Goal: Task Accomplishment & Management: Manage account settings

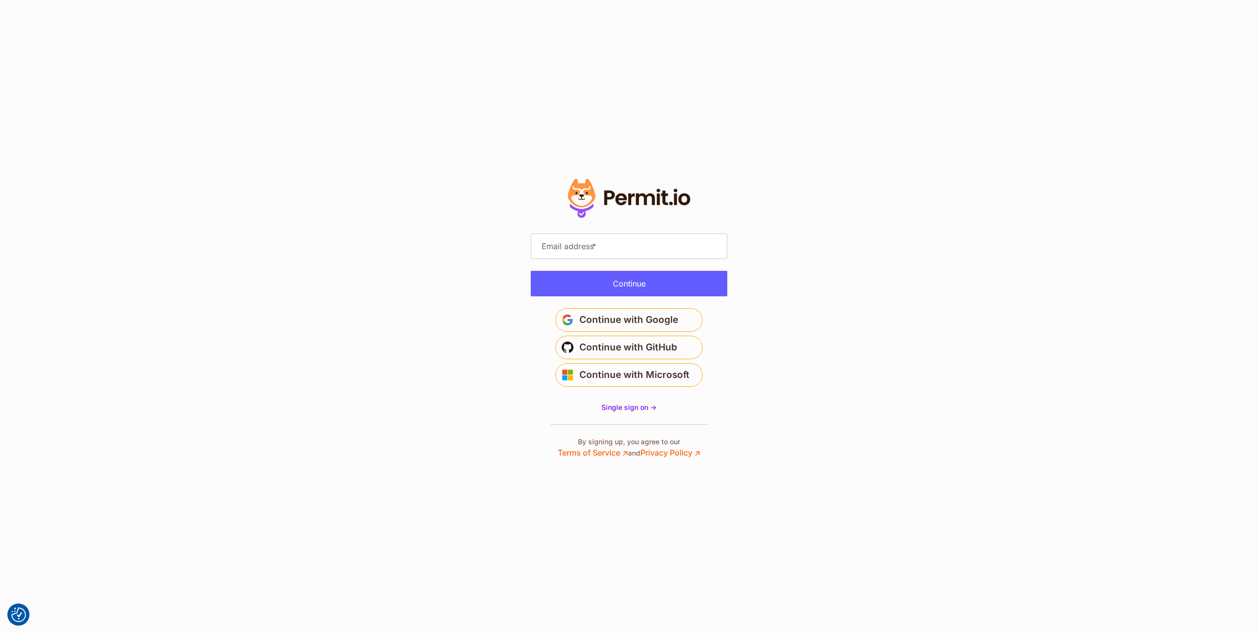
click at [417, 193] on section "* Or" at bounding box center [629, 316] width 1258 height 633
click at [602, 254] on input "Email address *" at bounding box center [629, 246] width 197 height 26
type input "**********"
click at [629, 280] on button "Continue" at bounding box center [629, 284] width 197 height 26
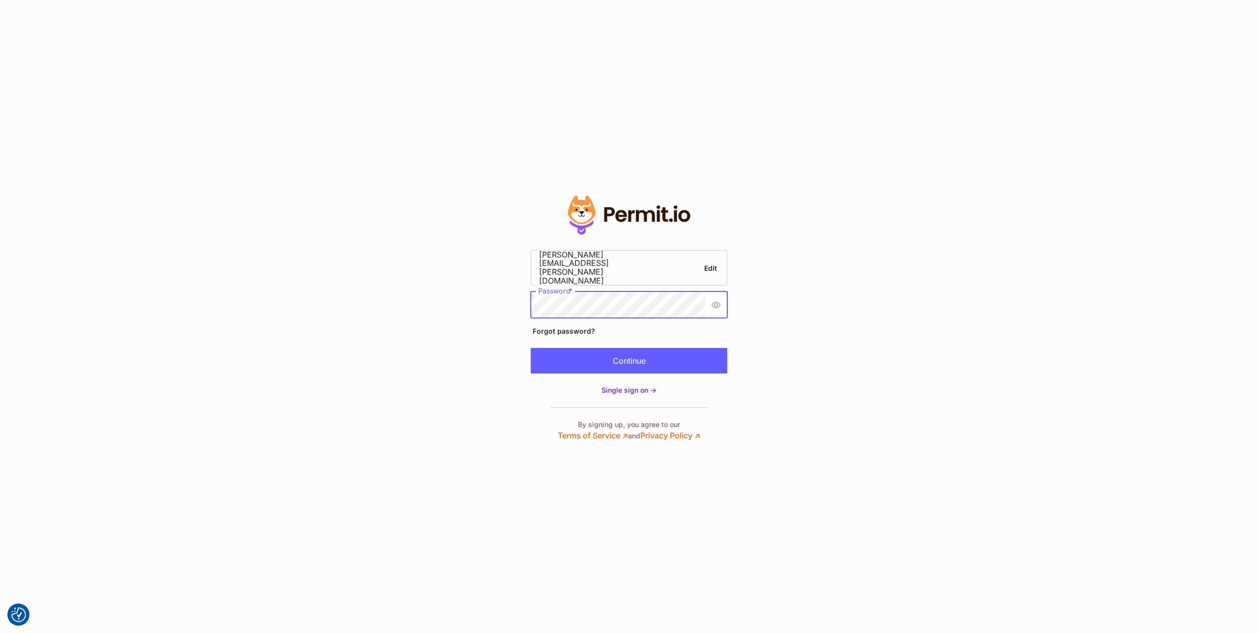
scroll to position [0, 28]
click at [638, 357] on button "Continue" at bounding box center [629, 361] width 197 height 26
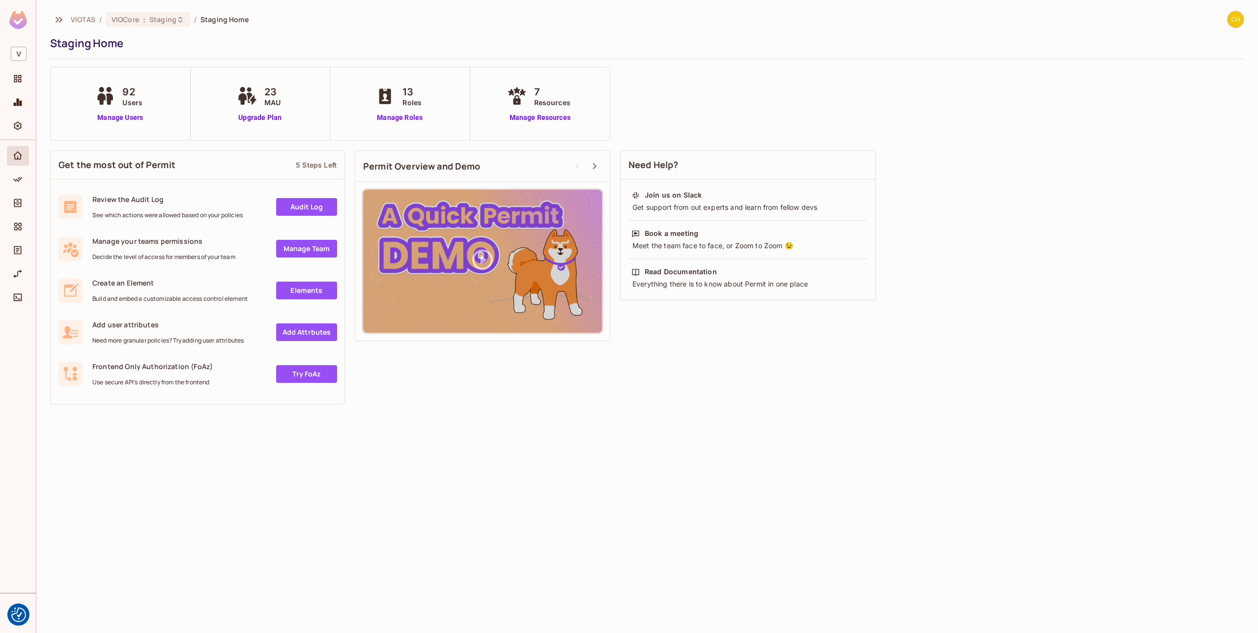
click at [404, 54] on div "VIOTAS / VIOCore : Staging / Staging Home Staging Home" at bounding box center [647, 35] width 1194 height 48
click at [22, 205] on icon "Directory" at bounding box center [18, 203] width 10 height 10
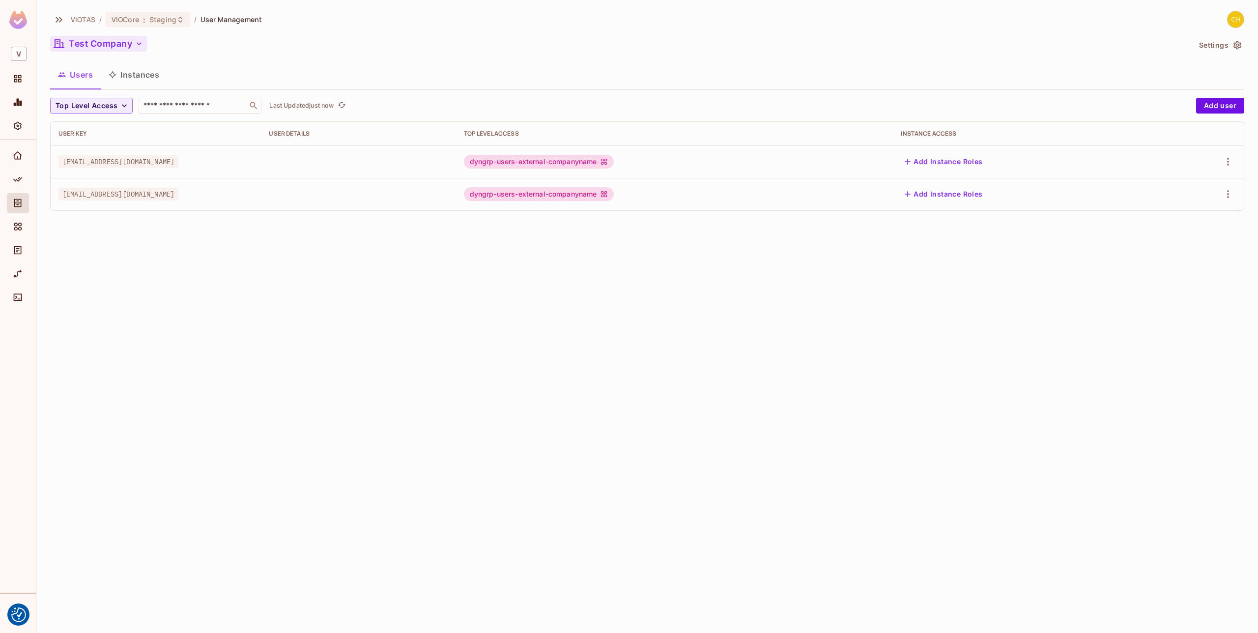
click at [125, 46] on button "Test Company" at bounding box center [98, 44] width 97 height 16
click at [307, 36] on div at bounding box center [629, 316] width 1258 height 633
click at [97, 41] on button "Test Company" at bounding box center [98, 44] width 97 height 16
click at [262, 43] on div at bounding box center [629, 316] width 1258 height 633
click at [99, 47] on button "Test Company" at bounding box center [98, 44] width 97 height 16
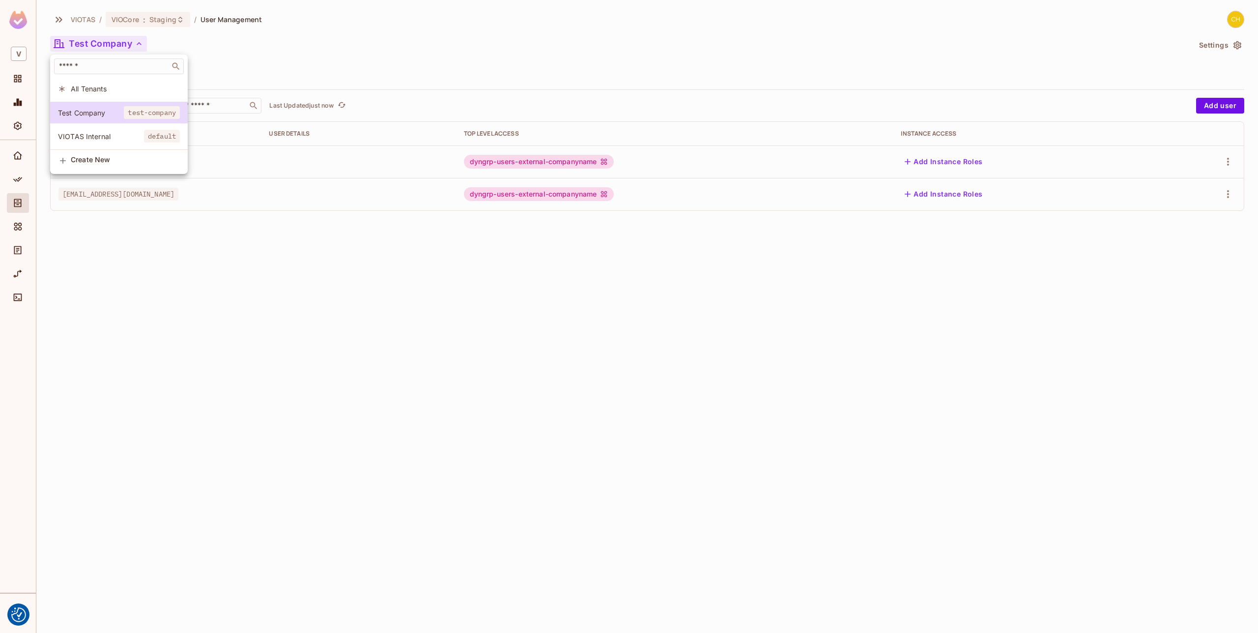
drag, startPoint x: 317, startPoint y: 42, endPoint x: 307, endPoint y: 45, distance: 10.4
click at [316, 42] on div at bounding box center [629, 316] width 1258 height 633
click at [102, 44] on button "Test Company" at bounding box center [98, 44] width 97 height 16
click at [98, 141] on li "VIOTAS Internal default" at bounding box center [119, 136] width 138 height 21
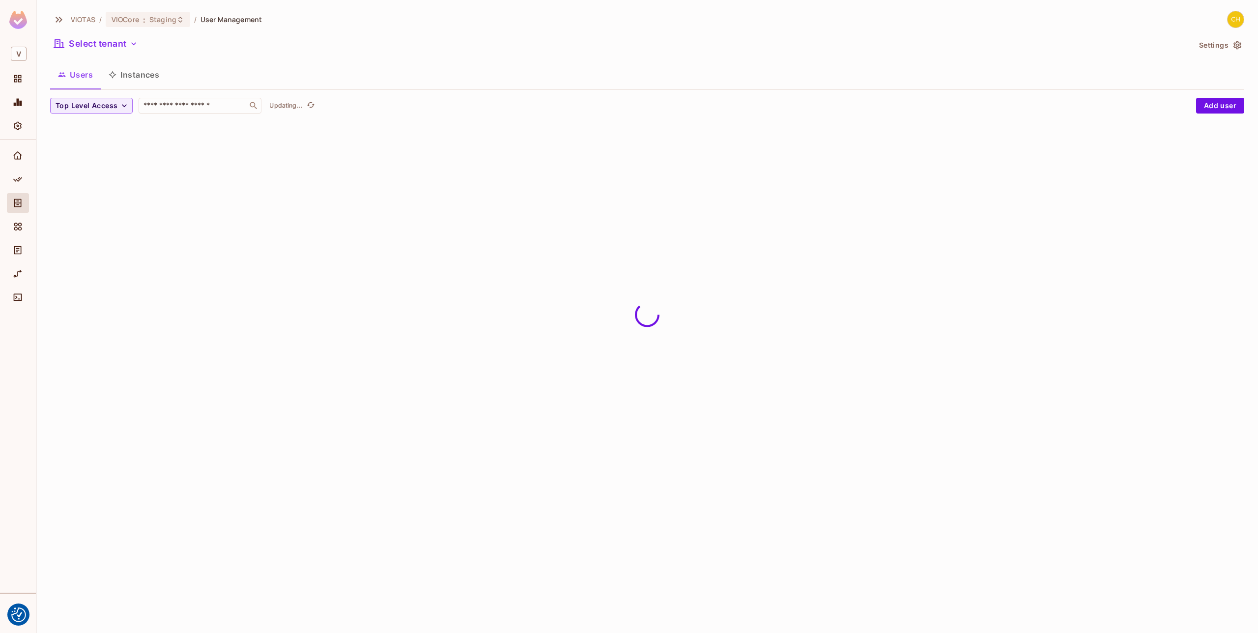
drag, startPoint x: 243, startPoint y: 46, endPoint x: 159, endPoint y: 52, distance: 84.2
click at [243, 46] on div "Select tenant" at bounding box center [620, 45] width 1140 height 19
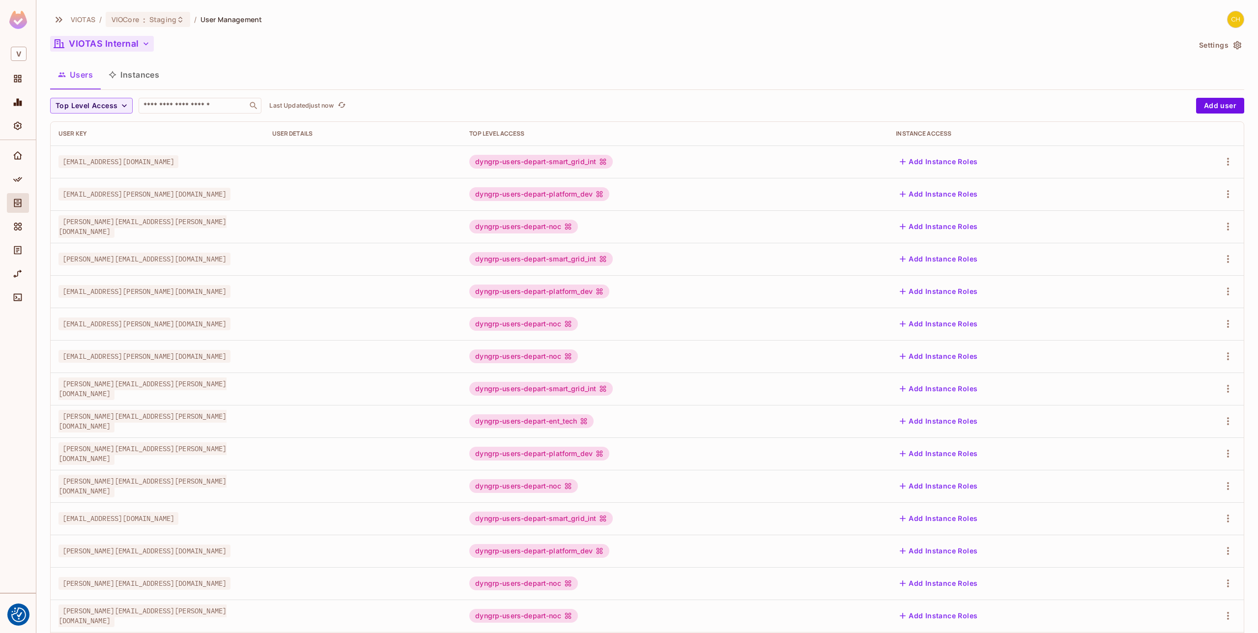
click at [119, 45] on button "VIOTAS Internal" at bounding box center [102, 44] width 104 height 16
click at [99, 112] on span "Test Company" at bounding box center [91, 112] width 66 height 9
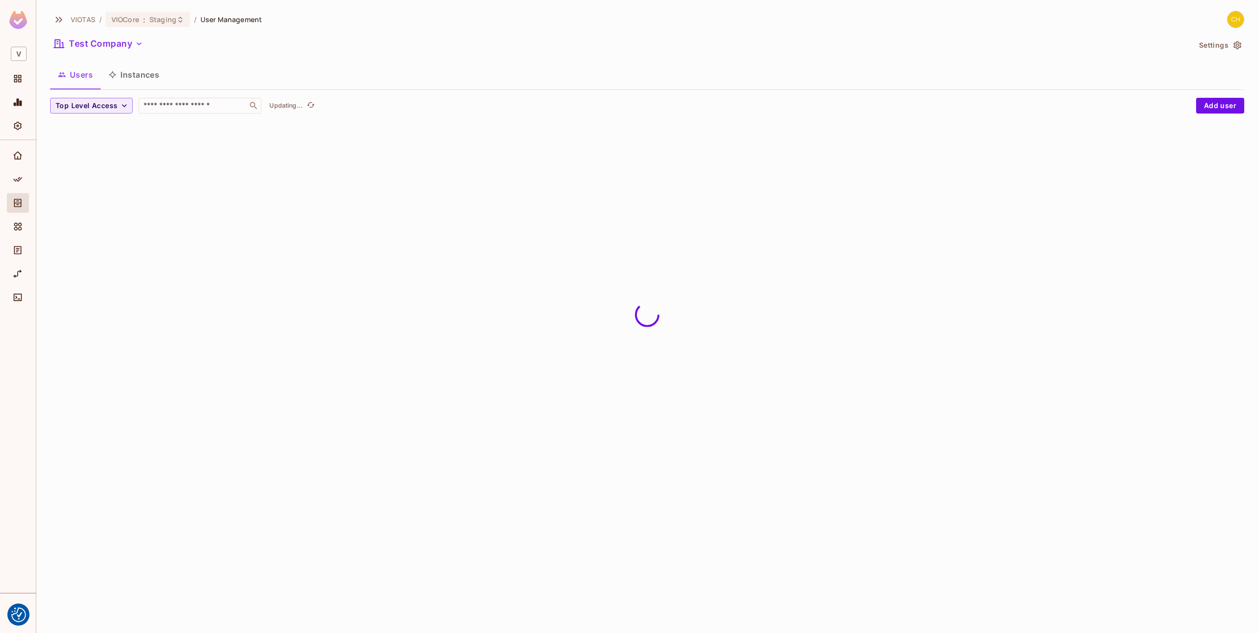
click at [417, 45] on div "Test Company" at bounding box center [620, 45] width 1140 height 19
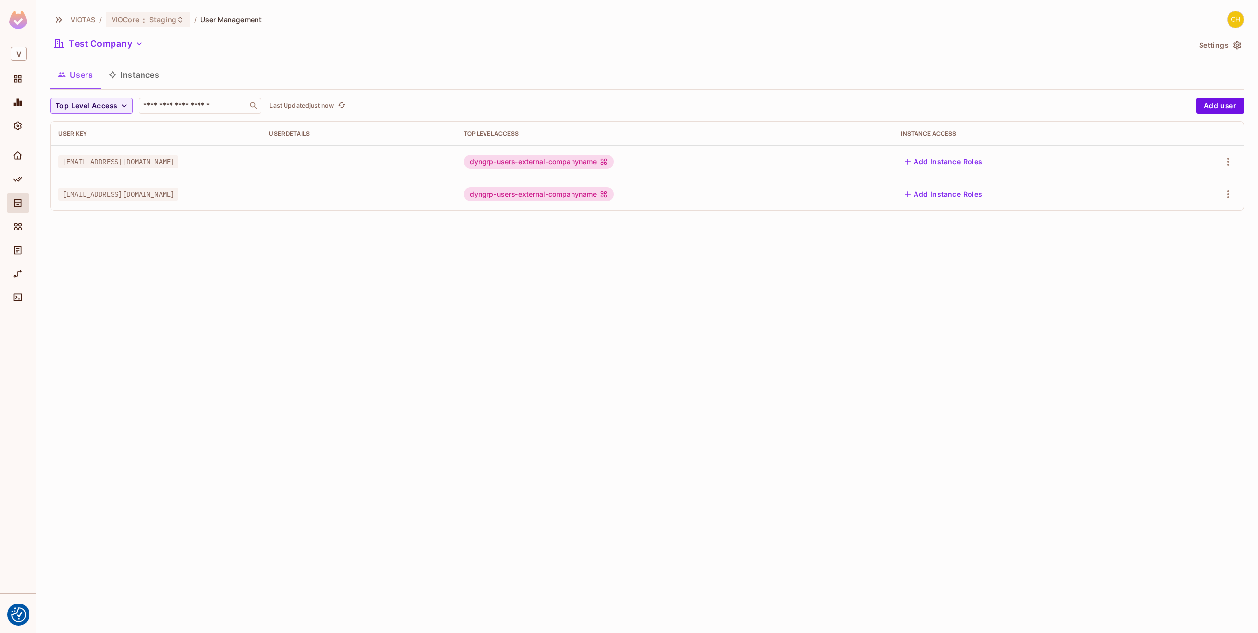
drag, startPoint x: 209, startPoint y: 161, endPoint x: 60, endPoint y: 163, distance: 148.9
click at [59, 164] on div "veeraman@veeradev.onmicrosoft.com" at bounding box center [155, 162] width 195 height 10
click at [178, 167] on span "veeraman@veeradev.onmicrosoft.com" at bounding box center [118, 161] width 120 height 13
drag, startPoint x: 202, startPoint y: 166, endPoint x: 78, endPoint y: 159, distance: 124.5
click at [78, 159] on span "veeraman@veeradev.onmicrosoft.com" at bounding box center [118, 161] width 120 height 13
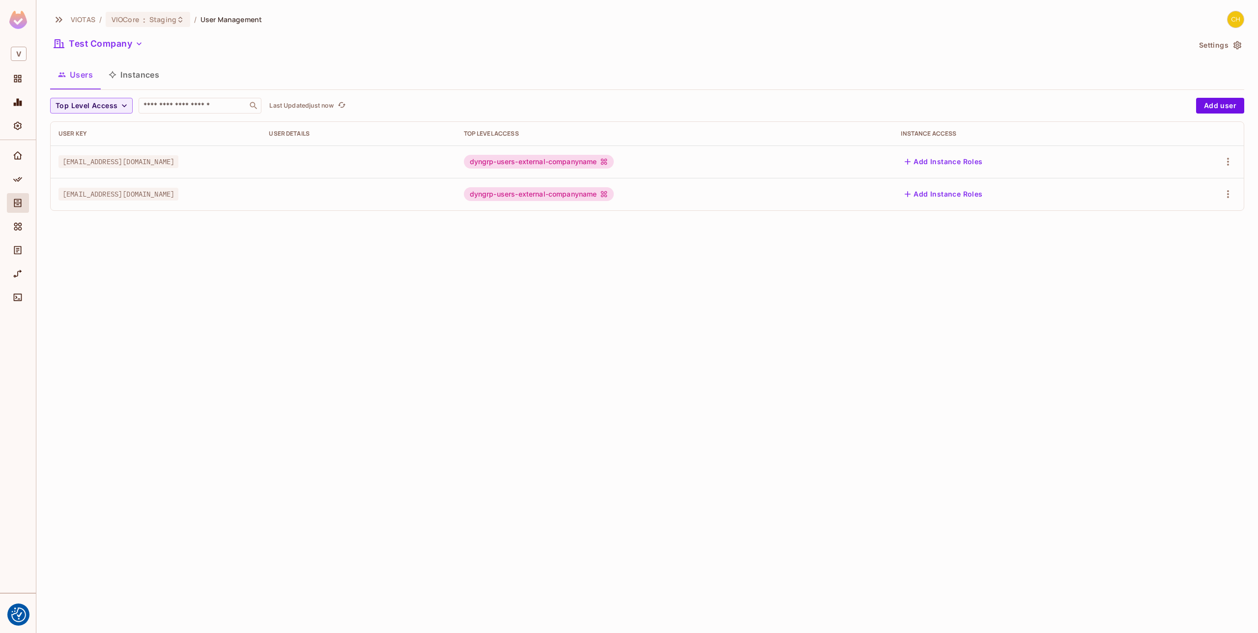
click at [178, 166] on span "veeraman@veeradev.onmicrosoft.com" at bounding box center [118, 161] width 120 height 13
drag, startPoint x: 205, startPoint y: 163, endPoint x: 109, endPoint y: 174, distance: 97.0
click at [61, 165] on div "veeraman@veeradev.onmicrosoft.com" at bounding box center [155, 162] width 195 height 10
click at [160, 197] on span "theveera.mani89@gmail.com" at bounding box center [118, 194] width 120 height 13
drag, startPoint x: 162, startPoint y: 193, endPoint x: 60, endPoint y: 193, distance: 101.7
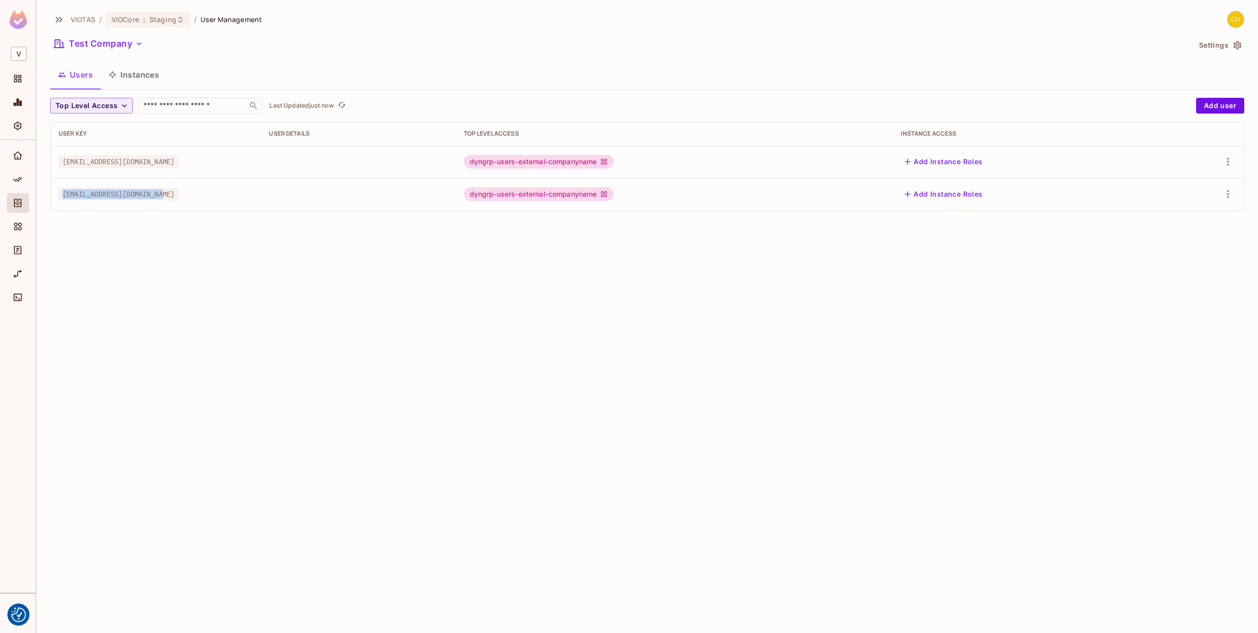
click at [60, 193] on span "theveera.mani89@gmail.com" at bounding box center [118, 194] width 120 height 13
click at [208, 190] on div "theveera.mani89@gmail.com" at bounding box center [155, 194] width 195 height 10
drag, startPoint x: 583, startPoint y: 164, endPoint x: 713, endPoint y: 161, distance: 129.7
click at [709, 161] on td "dyngrp-users-external-companyname" at bounding box center [674, 161] width 437 height 32
drag, startPoint x: 737, startPoint y: 160, endPoint x: 667, endPoint y: 161, distance: 70.3
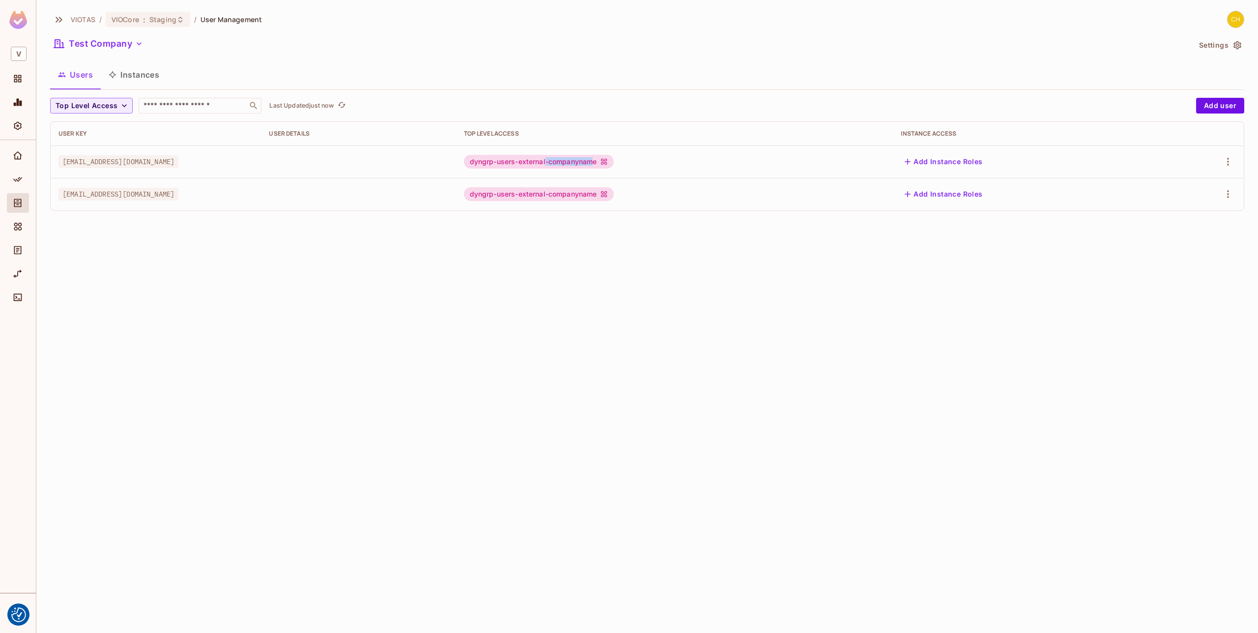
click at [614, 161] on div "dyngrp-users-external-companyname" at bounding box center [539, 162] width 150 height 14
drag, startPoint x: 706, startPoint y: 162, endPoint x: 683, endPoint y: 161, distance: 23.1
click at [614, 161] on div "dyngrp-users-external-companyname" at bounding box center [539, 162] width 150 height 14
drag, startPoint x: 683, startPoint y: 161, endPoint x: 692, endPoint y: 161, distance: 9.3
click at [614, 161] on div "dyngrp-users-external-companyname" at bounding box center [539, 162] width 150 height 14
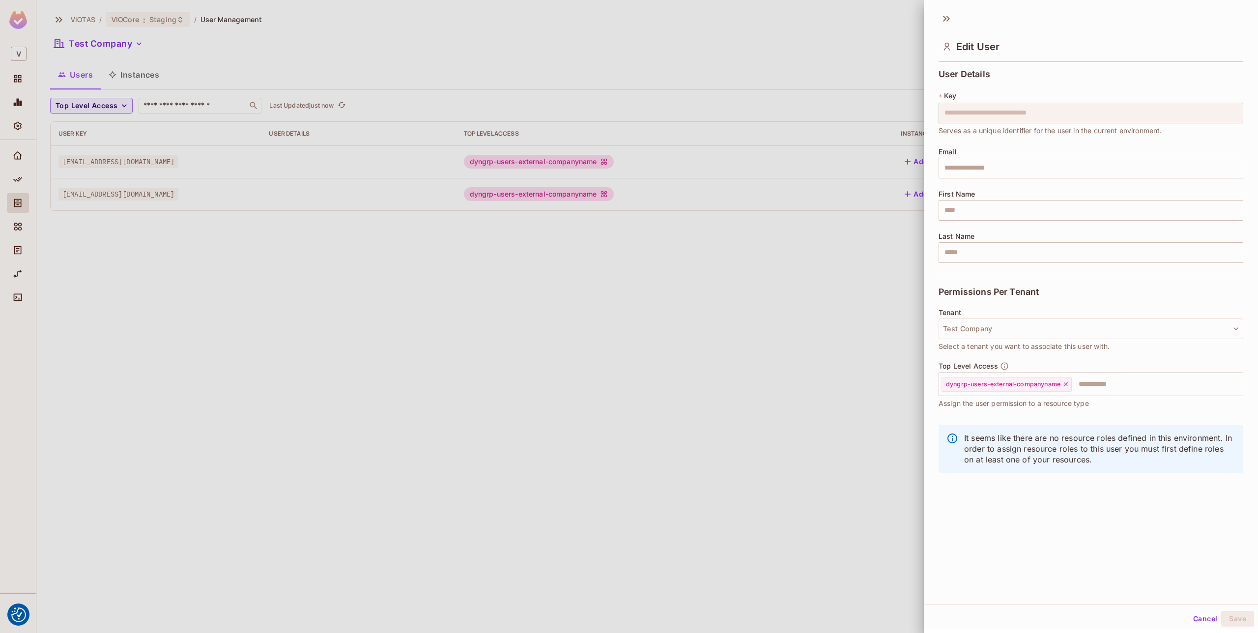
drag, startPoint x: 722, startPoint y: 160, endPoint x: 629, endPoint y: 159, distance: 92.4
click at [629, 159] on body "We use cookies to enhance your browsing experience, serve personalized ads or c…" at bounding box center [629, 316] width 1258 height 633
drag, startPoint x: 718, startPoint y: 244, endPoint x: 731, endPoint y: 266, distance: 26.2
click at [704, 265] on div at bounding box center [629, 316] width 1258 height 633
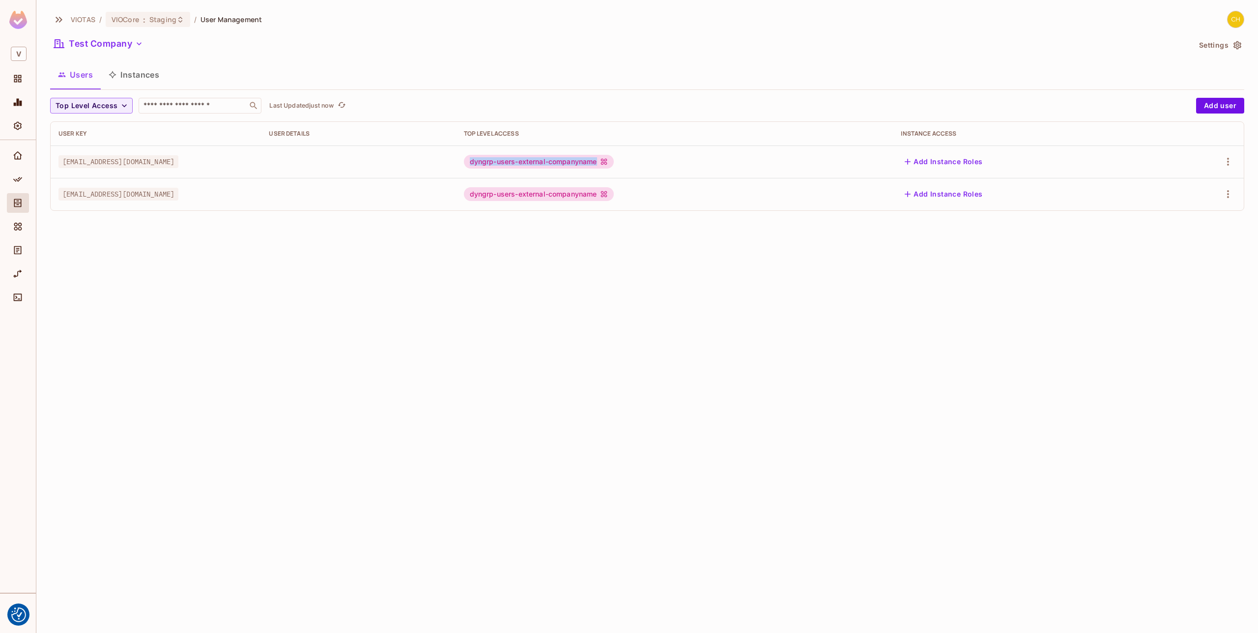
drag, startPoint x: 575, startPoint y: 160, endPoint x: 752, endPoint y: 166, distance: 176.5
click at [752, 166] on tr "veeraman@veeradev.onmicrosoft.com dyngrp-users-external-companyname Add Instanc…" at bounding box center [647, 161] width 1193 height 32
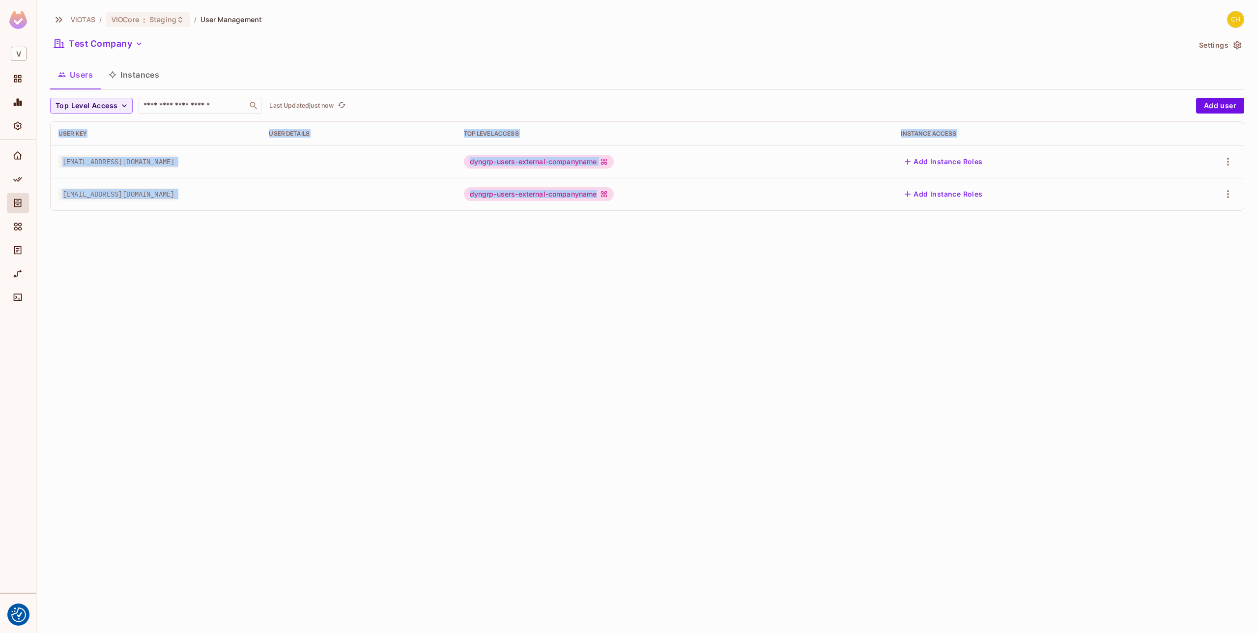
drag, startPoint x: 748, startPoint y: 209, endPoint x: 752, endPoint y: 215, distance: 6.7
click at [750, 211] on div "Top Level Access ​ Last Updated just now Add user User Key User Details Top Lev…" at bounding box center [647, 158] width 1194 height 121
drag, startPoint x: 703, startPoint y: 194, endPoint x: 560, endPoint y: 239, distance: 150.3
click at [560, 238] on div "VIOTAS / VIOCore : Staging / User Management Test Company Settings Users Instan…" at bounding box center [646, 316] width 1221 height 633
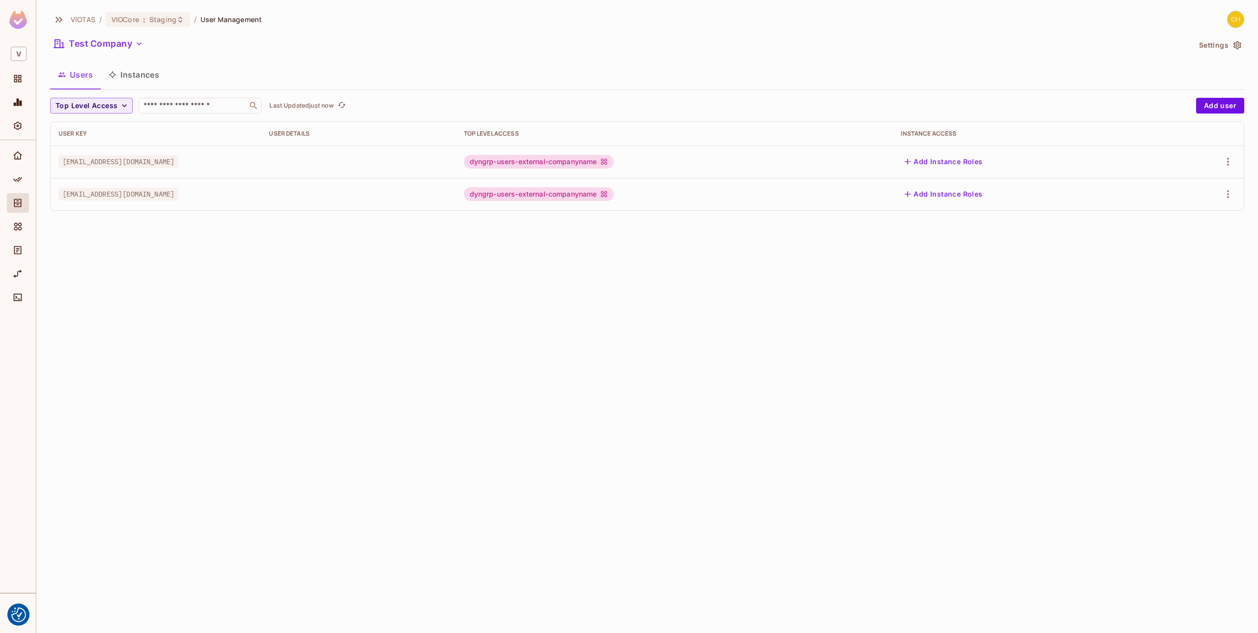
click at [582, 306] on div "VIOTAS / VIOCore : Staging / User Management Test Company Settings Users Instan…" at bounding box center [646, 316] width 1221 height 633
drag, startPoint x: 789, startPoint y: 207, endPoint x: 364, endPoint y: 186, distance: 425.5
click at [364, 186] on tr "theveera.mani89@gmail.com dyngrp-users-external-companyname Add Instance Roles" at bounding box center [647, 194] width 1193 height 32
click at [321, 242] on div "VIOTAS / VIOCore : Staging / User Management Test Company Settings Users Instan…" at bounding box center [646, 316] width 1221 height 633
click at [144, 21] on span ":" at bounding box center [143, 20] width 3 height 8
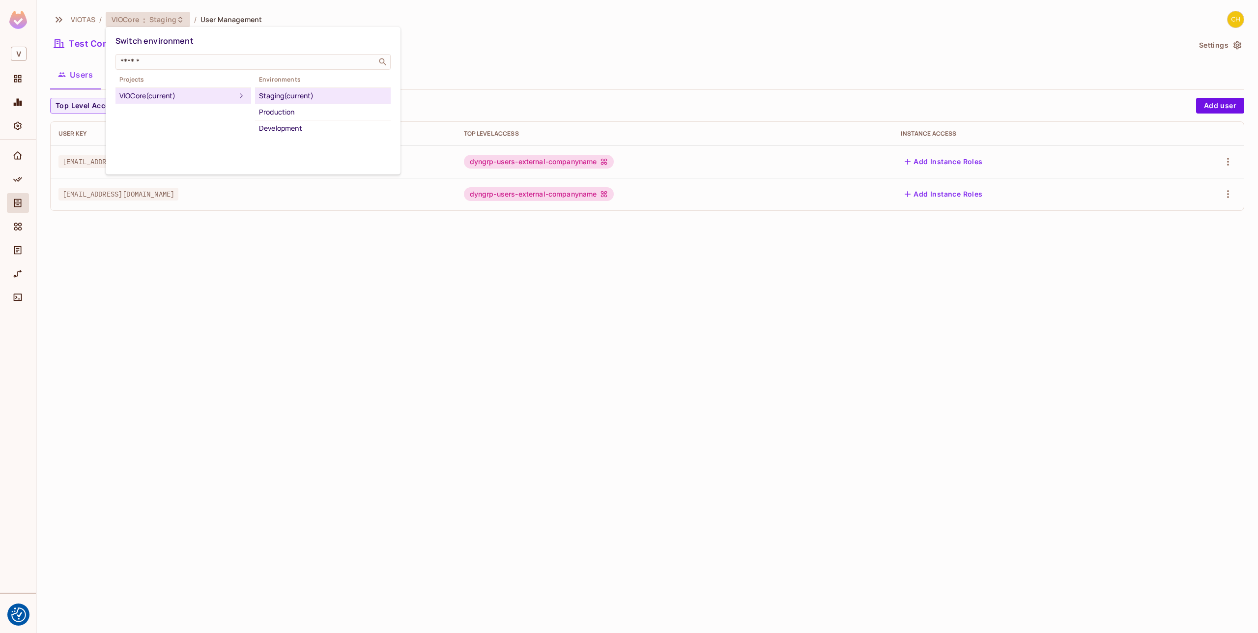
click at [482, 33] on div at bounding box center [629, 316] width 1258 height 633
